Goal: Information Seeking & Learning: Learn about a topic

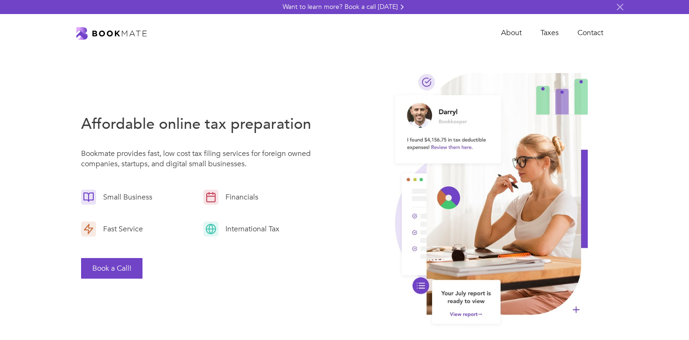
click at [129, 269] on button "Book a Call!" at bounding box center [111, 268] width 61 height 21
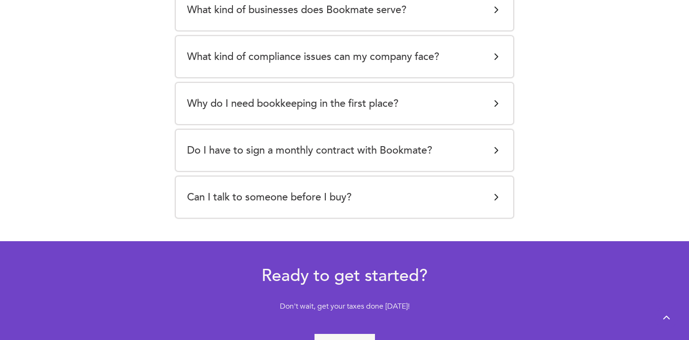
scroll to position [1827, 0]
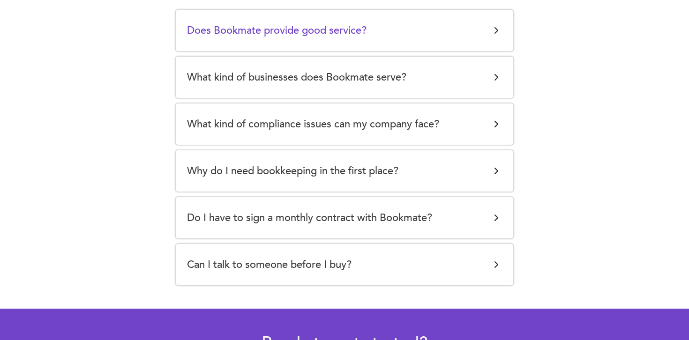
click at [362, 33] on h5 "Does Bookmate provide good service?" at bounding box center [276, 30] width 179 height 19
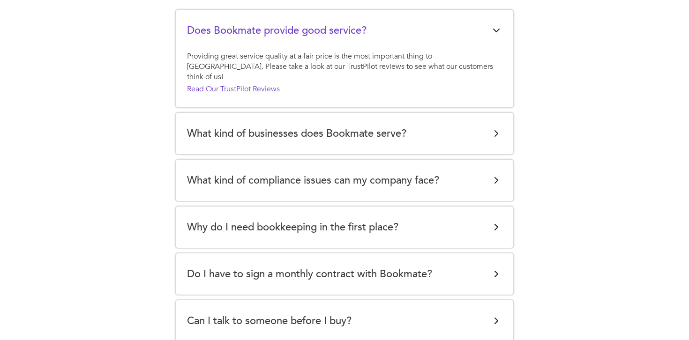
click at [362, 33] on h5 "Does Bookmate provide good service?" at bounding box center [276, 30] width 179 height 19
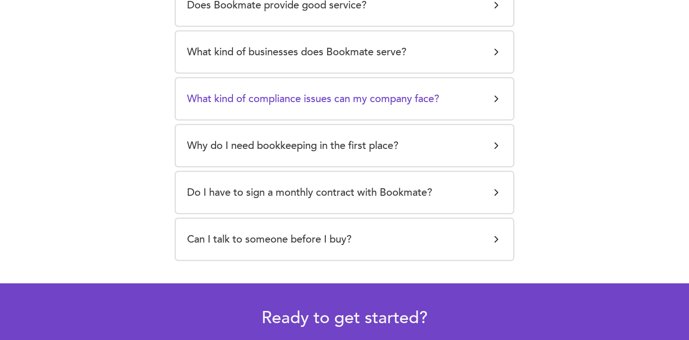
scroll to position [1854, 0]
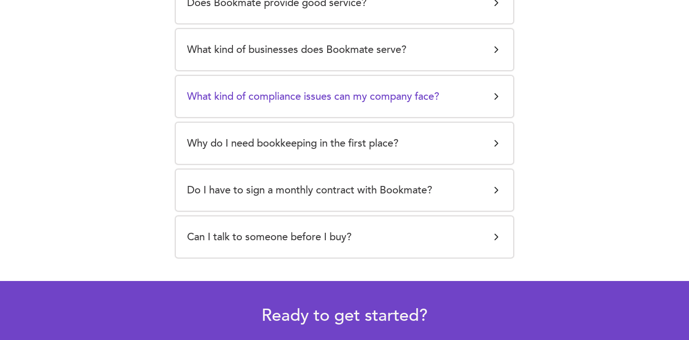
click at [355, 98] on h5 "What kind of compliance issues can my company face?" at bounding box center [313, 96] width 252 height 19
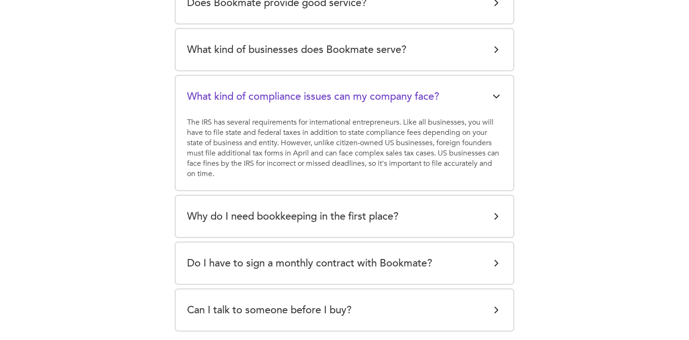
click at [355, 98] on h5 "What kind of compliance issues can my company face?" at bounding box center [313, 96] width 252 height 19
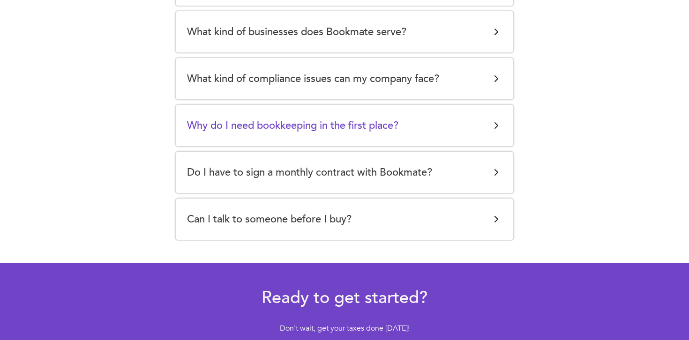
scroll to position [1883, 0]
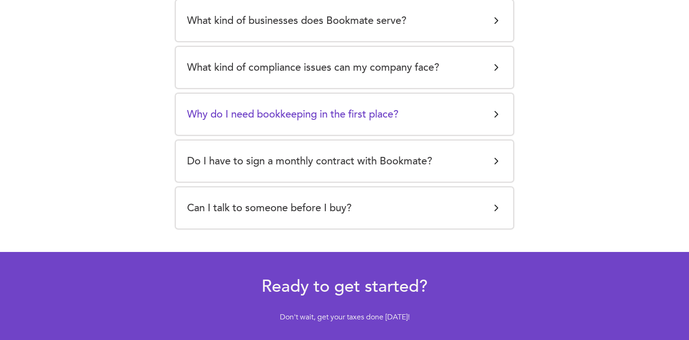
click at [355, 115] on h5 "Why do I need bookkeeping in the first place?" at bounding box center [292, 114] width 211 height 19
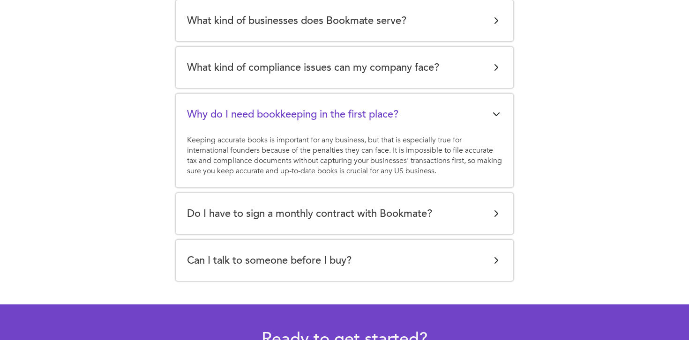
click at [355, 115] on h5 "Why do I need bookkeeping in the first place?" at bounding box center [292, 114] width 211 height 19
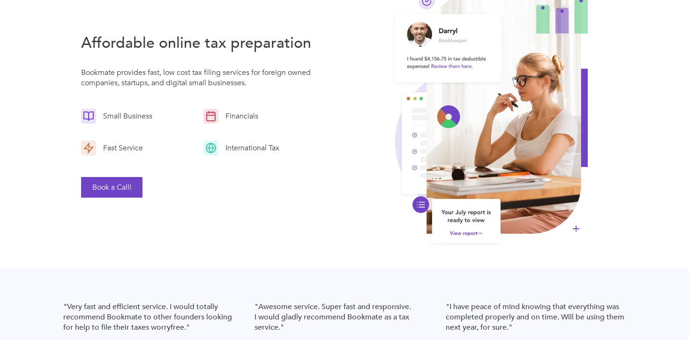
scroll to position [0, 0]
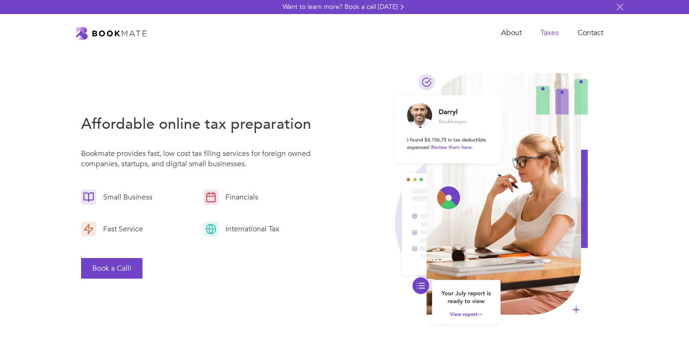
click at [555, 34] on link "Taxes" at bounding box center [549, 32] width 37 height 19
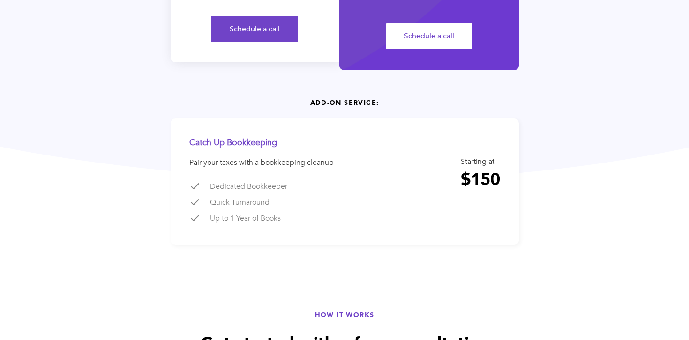
scroll to position [300, 0]
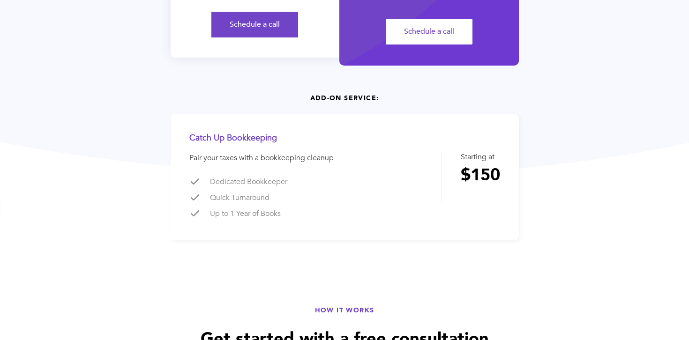
click at [238, 159] on div "Pair your taxes with a bookkeeping cleanup" at bounding box center [265, 158] width 152 height 10
click at [250, 180] on div "Dedicated Bookkeeper" at bounding box center [275, 181] width 131 height 11
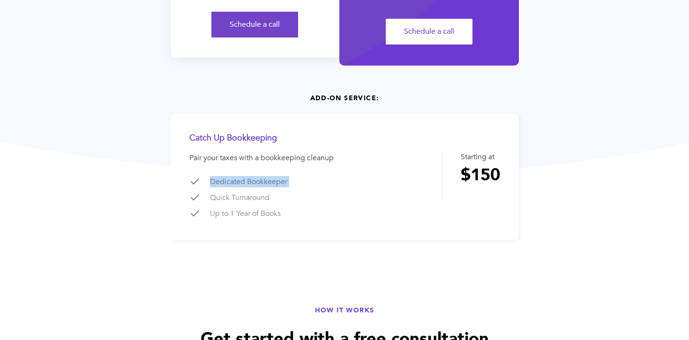
click at [250, 180] on div "Dedicated Bookkeeper" at bounding box center [275, 181] width 131 height 11
click at [246, 196] on div "Quick Turnaround" at bounding box center [275, 197] width 131 height 11
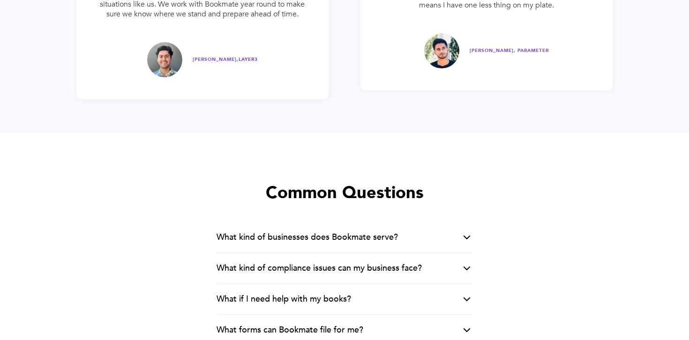
scroll to position [1811, 0]
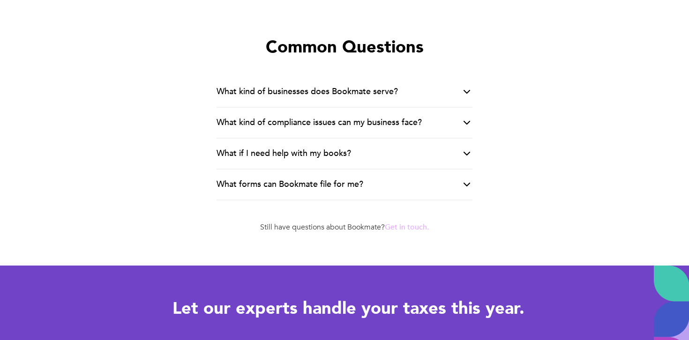
click at [269, 90] on div "What kind of businesses does Bookmate serve?" at bounding box center [307, 91] width 181 height 11
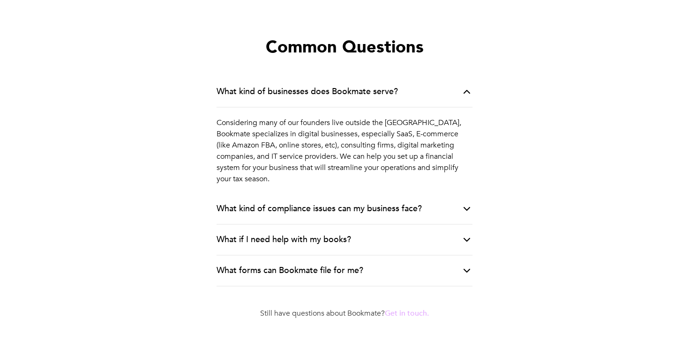
click at [269, 90] on div "What kind of businesses does Bookmate serve?" at bounding box center [307, 91] width 181 height 11
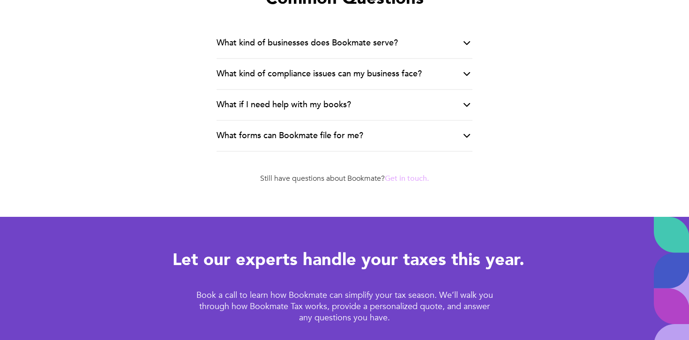
scroll to position [1933, 0]
